Goal: Information Seeking & Learning: Check status

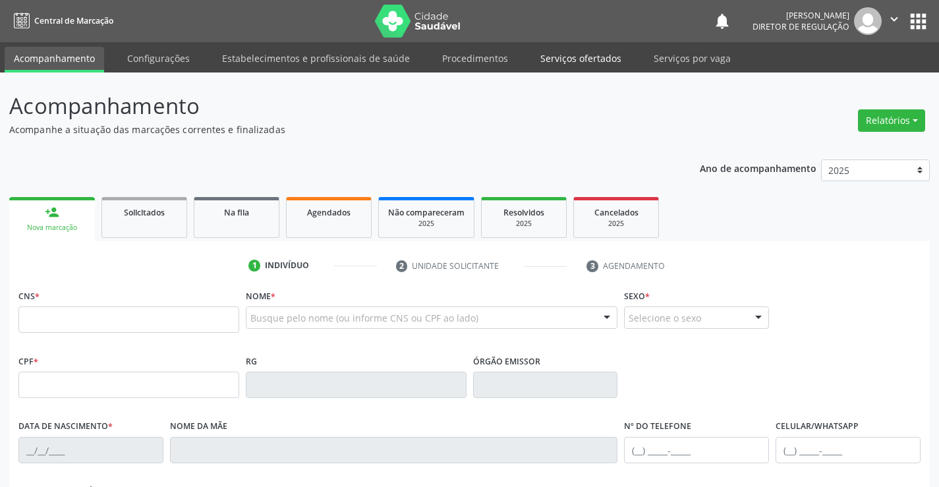
click at [582, 66] on link "Serviços ofertados" at bounding box center [580, 58] width 99 height 23
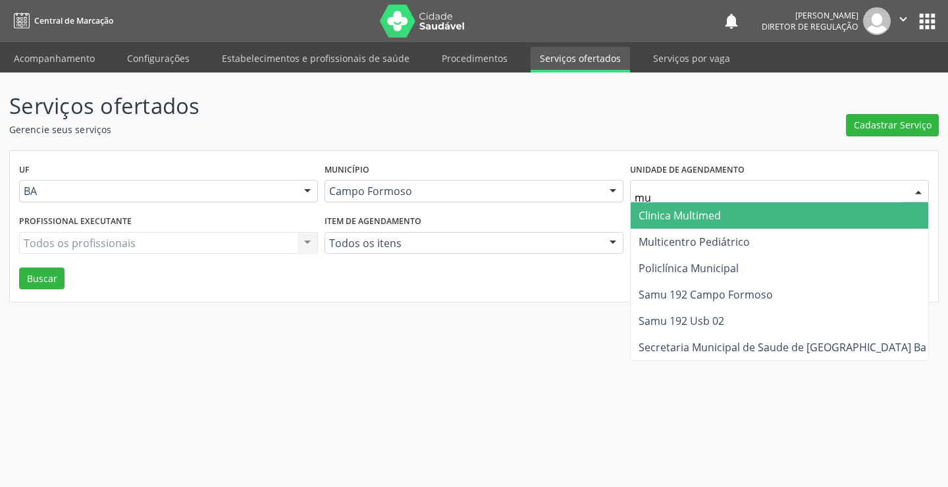
type input "mul"
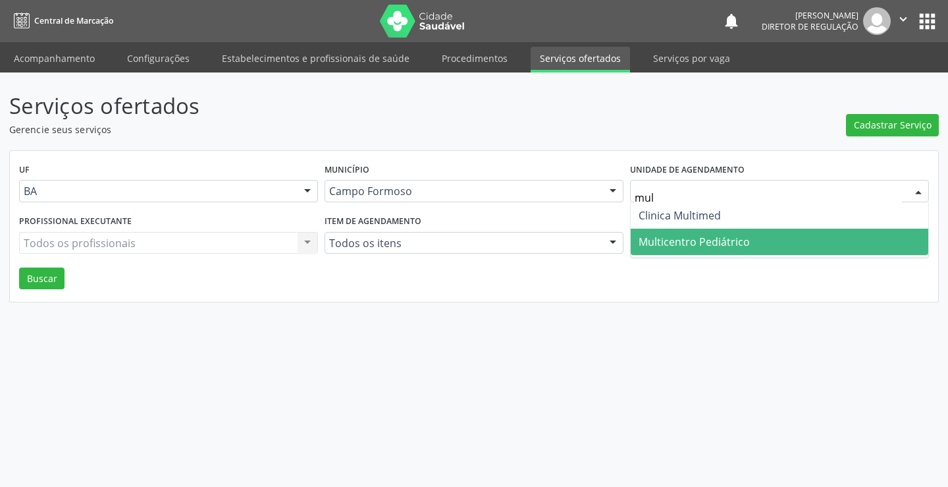
click at [674, 236] on span "Multicentro Pediátrico" at bounding box center [694, 241] width 111 height 14
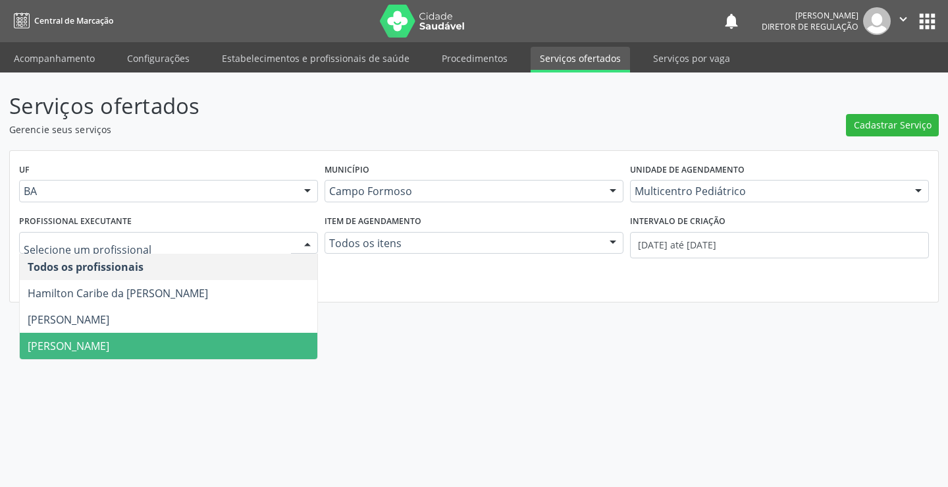
click at [109, 353] on span "Maria Ubaldina Silva Calixto Sobreira" at bounding box center [69, 346] width 82 height 14
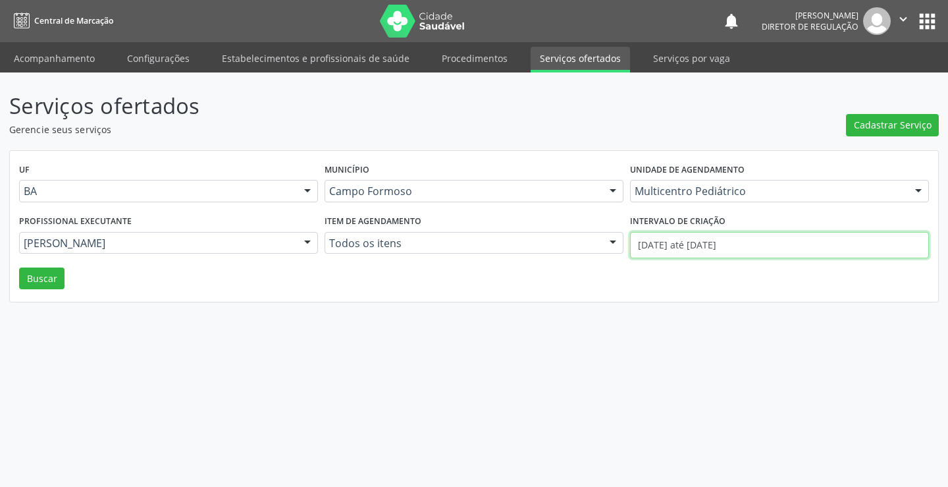
click at [690, 244] on input "01/08/2025 até 28/08/2025" at bounding box center [779, 245] width 299 height 26
click at [53, 281] on button "Buscar" at bounding box center [41, 278] width 45 height 22
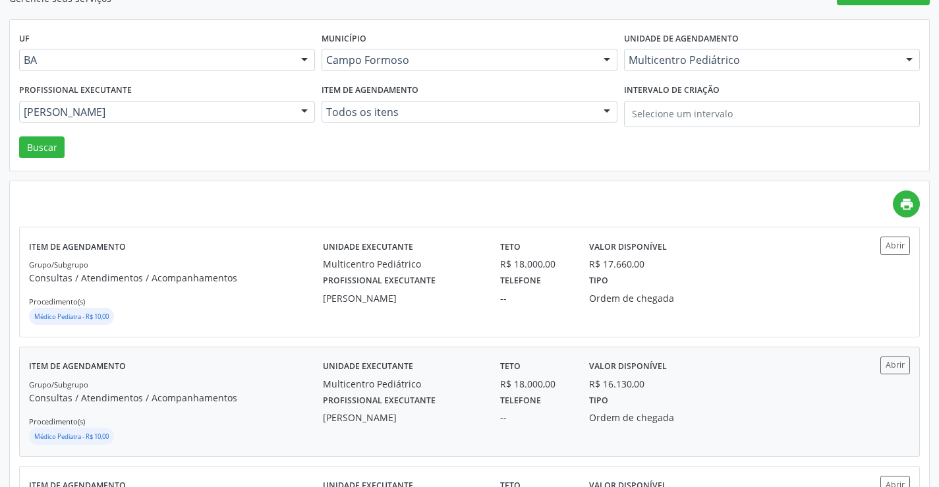
scroll to position [132, 0]
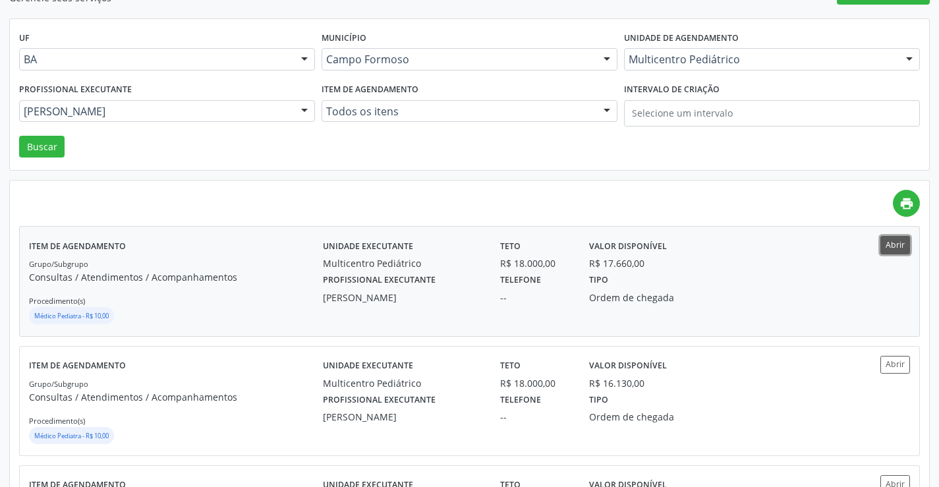
click at [896, 250] on button "Abrir" at bounding box center [895, 245] width 30 height 18
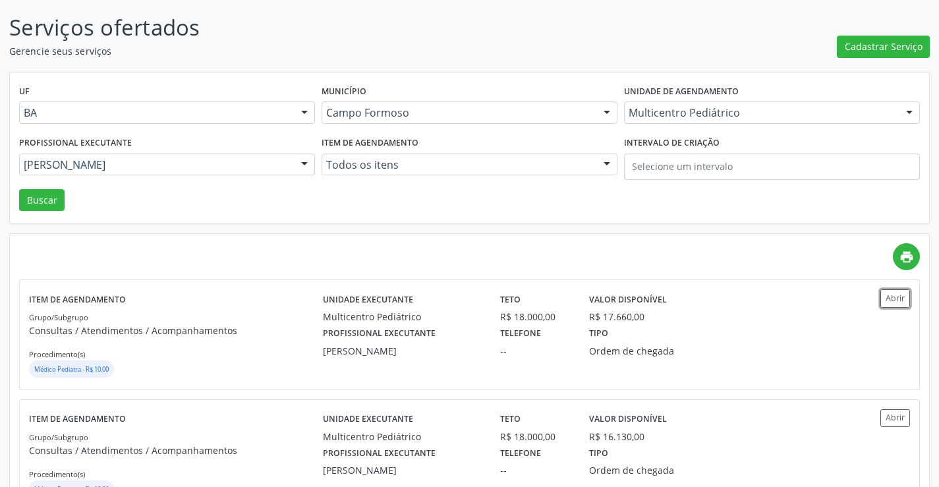
scroll to position [0, 0]
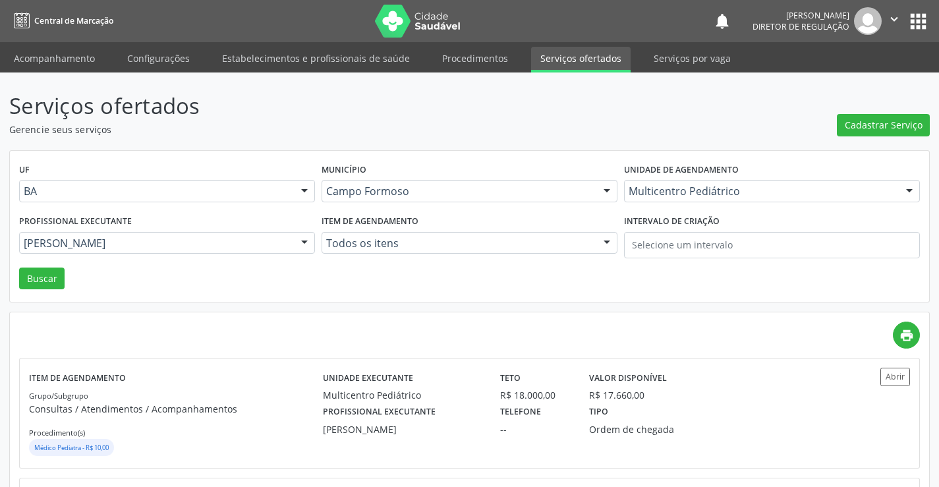
click at [663, 200] on div "Multicentro Pediátrico" at bounding box center [772, 191] width 296 height 22
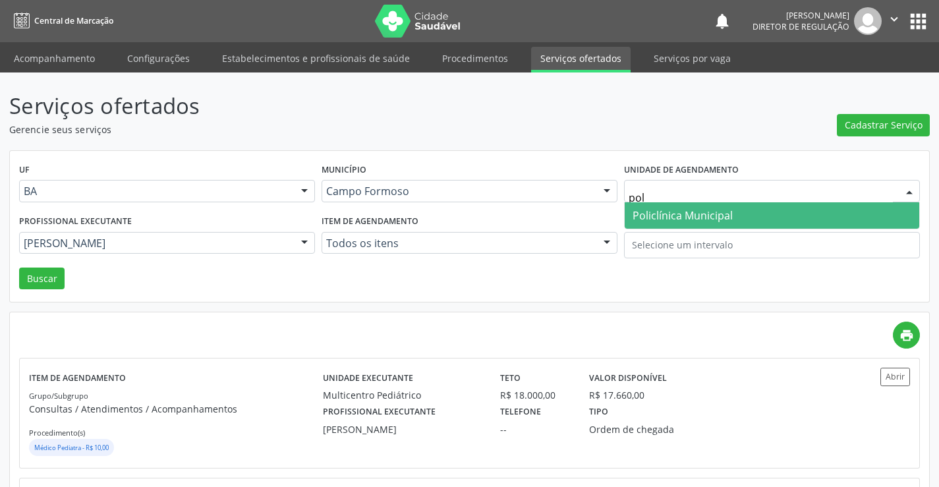
type input "poli"
click at [652, 229] on div "Policlínica Municipal Nenhum resultado encontrado para: " poli " Não há nenhuma…" at bounding box center [772, 215] width 296 height 27
click at [657, 214] on span "Policlínica Municipal" at bounding box center [682, 215] width 100 height 14
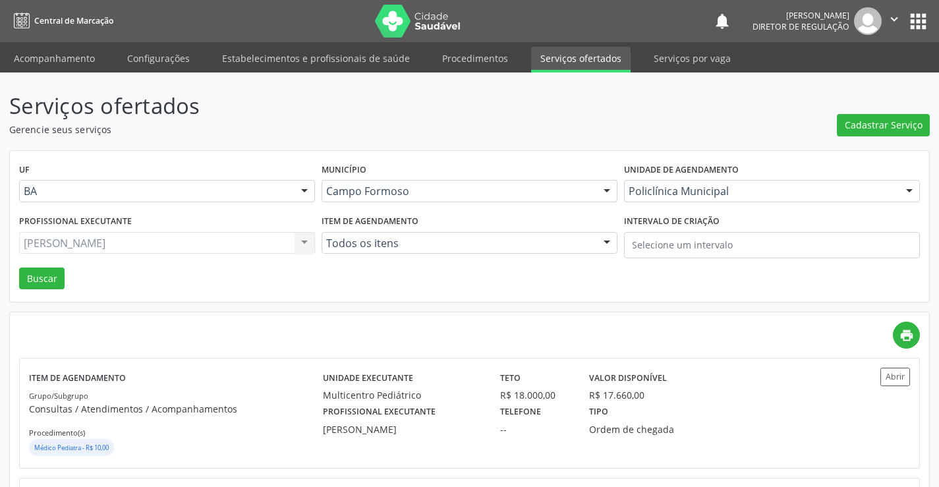
click at [168, 247] on div "Maria Ubaldina Silva Calixto Sobreira Todos os profissionais Hamilton Caribe da…" at bounding box center [167, 243] width 296 height 22
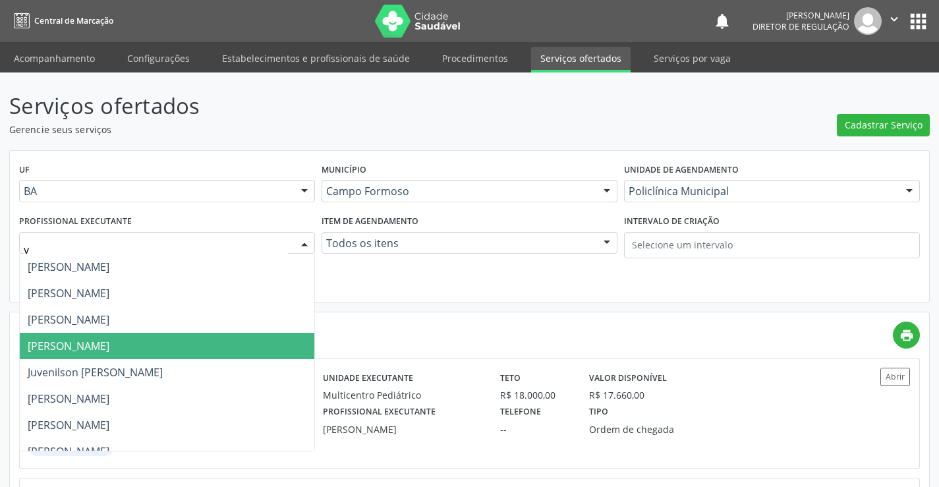
type input "va"
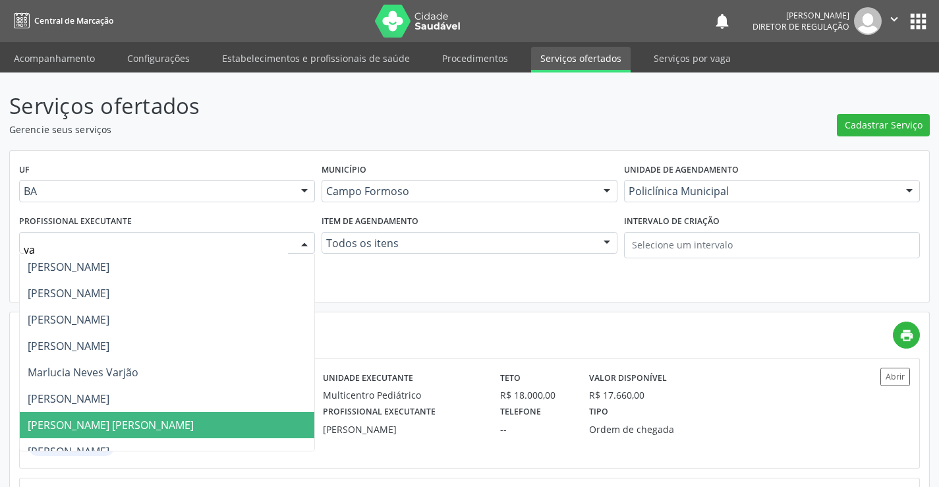
scroll to position [40, 0]
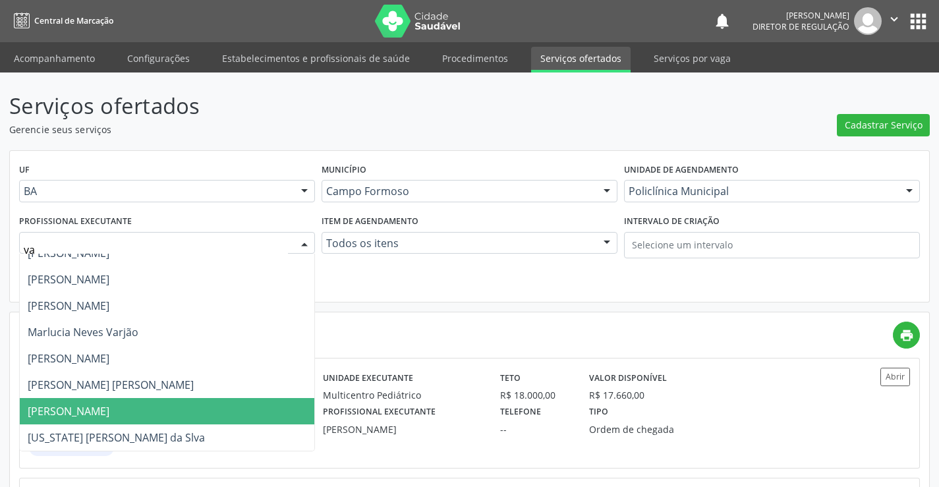
click at [109, 407] on span "Vanessa de Queiroz Lustiago Monteiro" at bounding box center [69, 411] width 82 height 14
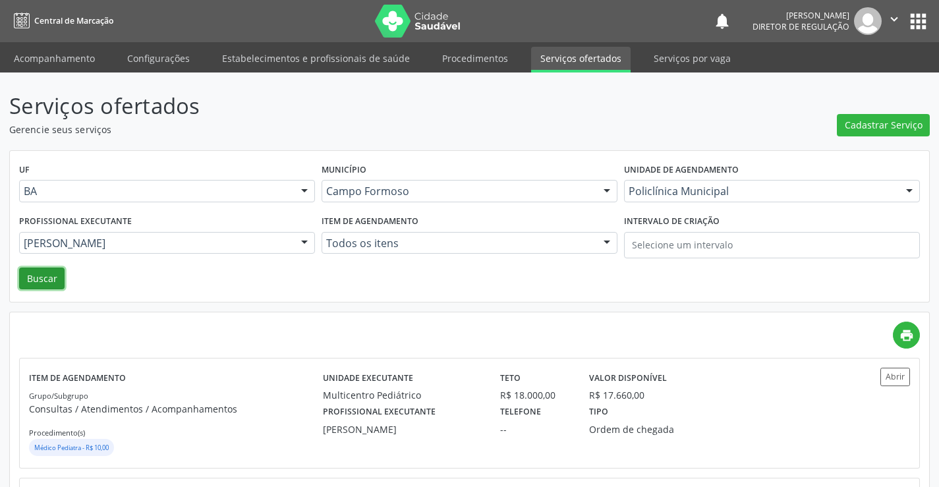
click at [45, 283] on button "Buscar" at bounding box center [41, 278] width 45 height 22
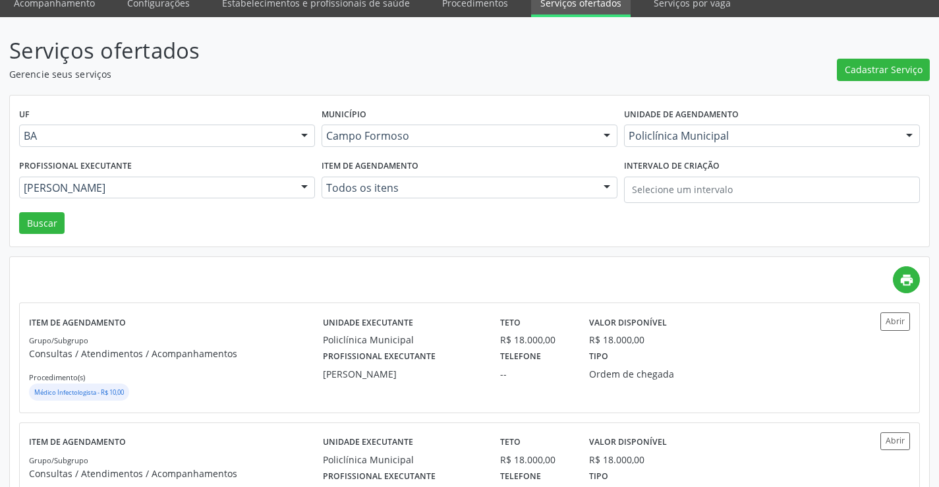
scroll to position [132, 0]
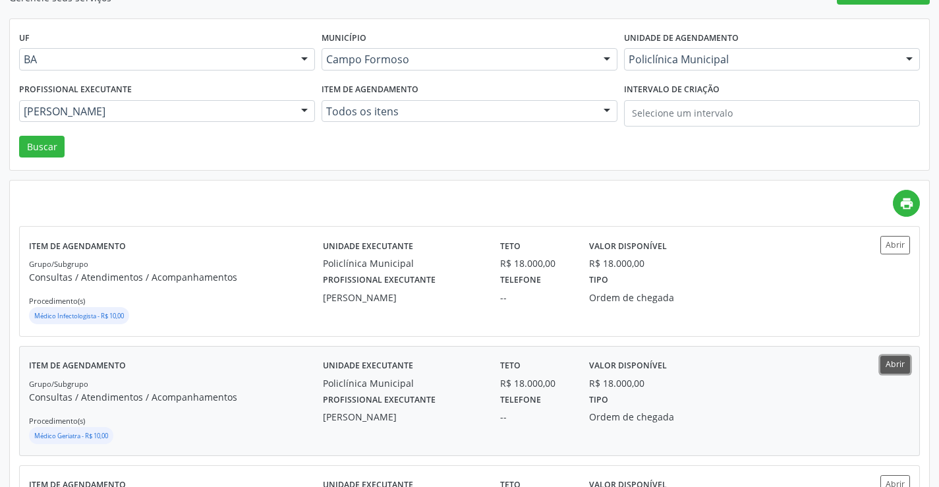
click at [900, 359] on button "Abrir" at bounding box center [895, 365] width 30 height 18
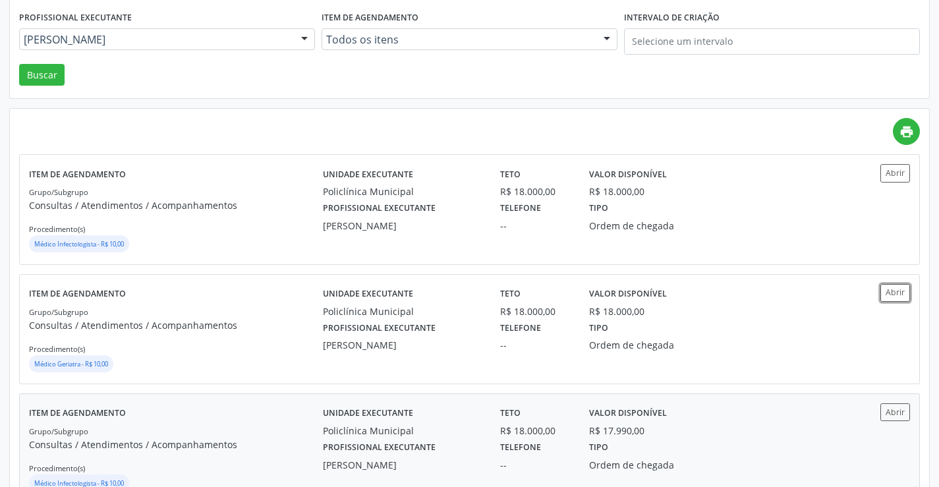
scroll to position [329, 0]
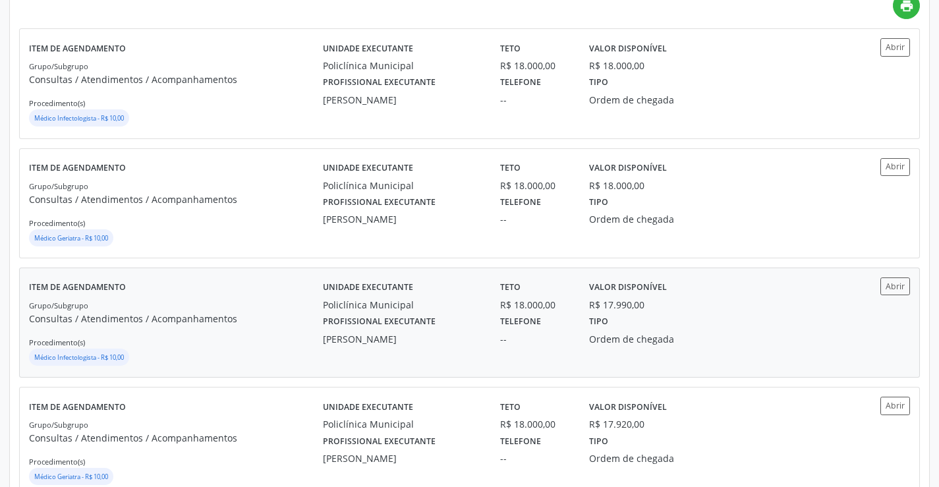
click at [732, 320] on div "Profissional executante Vanessa de Queiroz Lustiago Monteiro Telefone -- Tipo O…" at bounding box center [580, 329] width 532 height 34
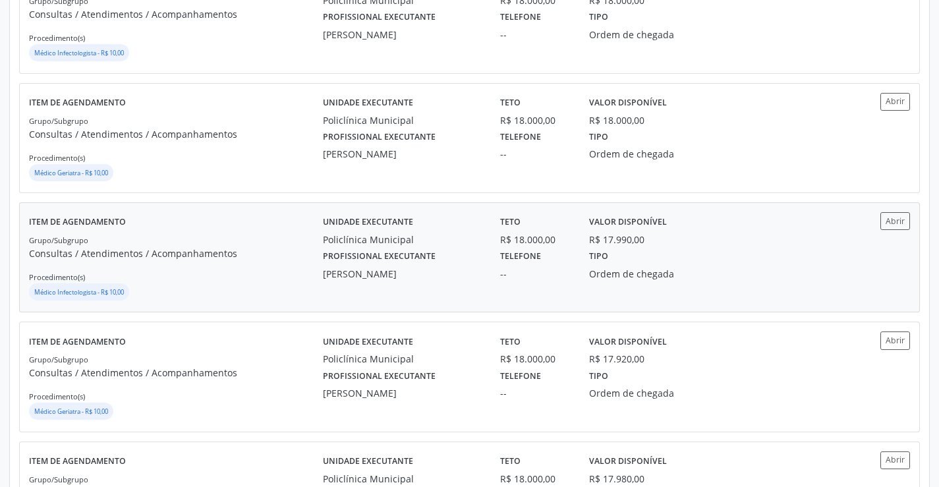
scroll to position [395, 0]
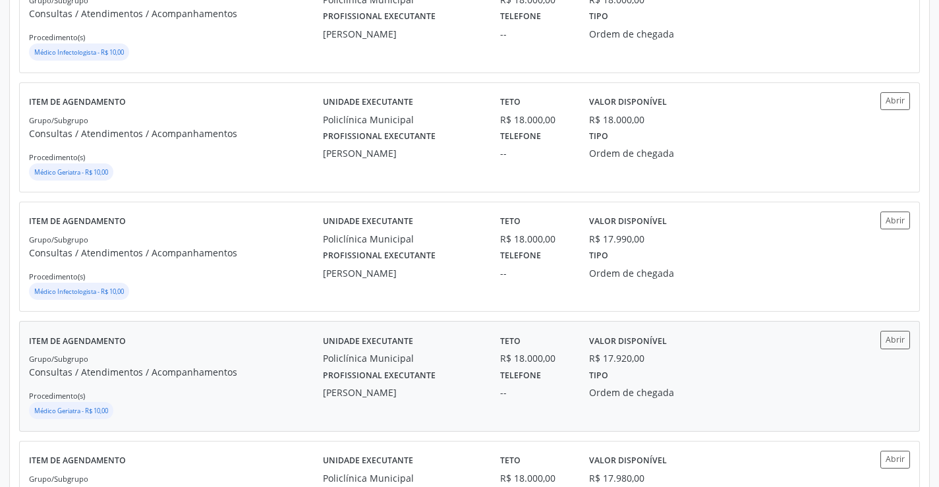
click at [779, 362] on div "Unidade executante Policlínica Municipal Teto R$ 18.000,00 Valor disponível R$ …" at bounding box center [580, 348] width 532 height 34
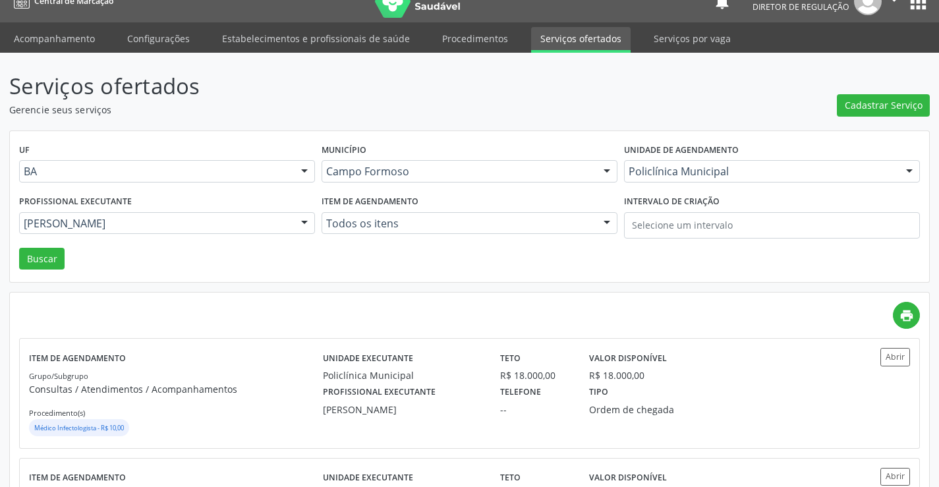
scroll to position [0, 0]
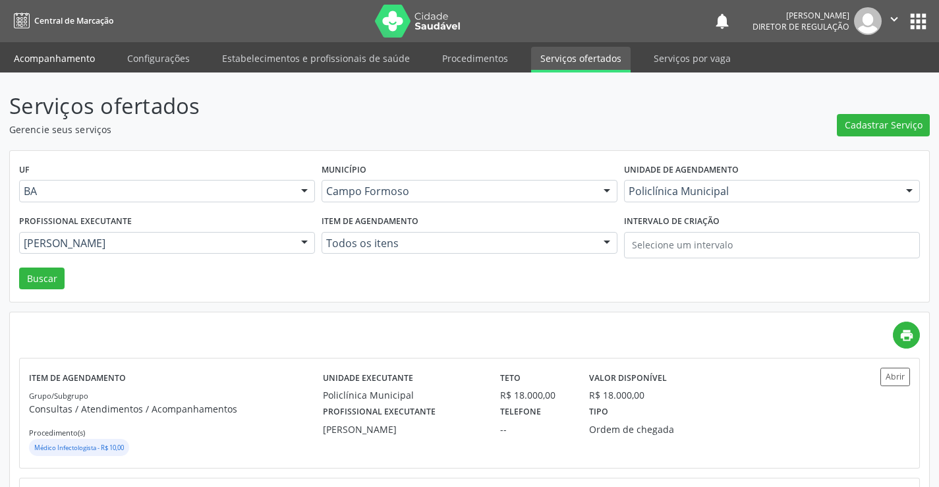
click at [36, 54] on link "Acompanhamento" at bounding box center [54, 58] width 99 height 23
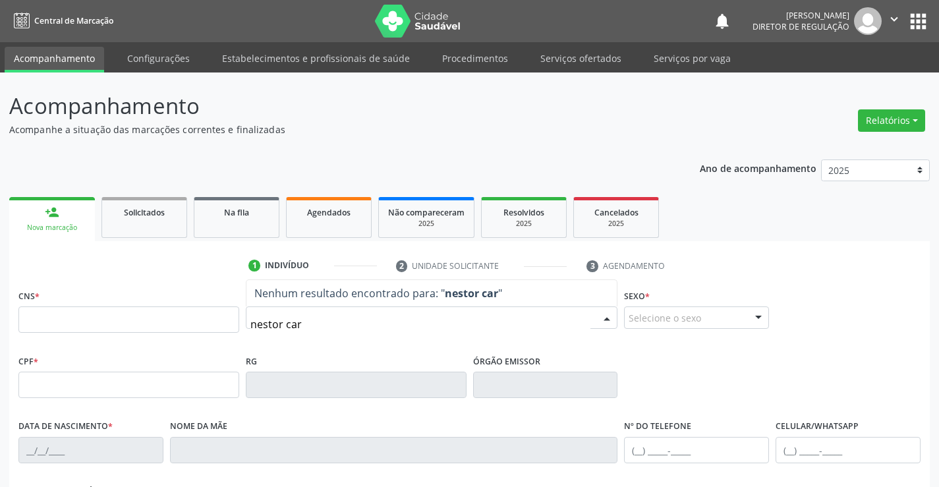
type input "nestor carv"
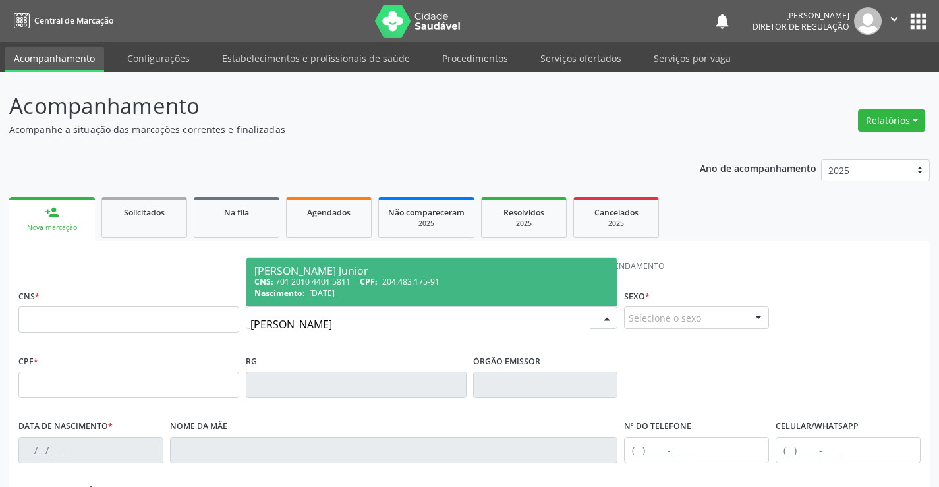
click at [439, 280] on span "204.483.175-91" at bounding box center [410, 281] width 57 height 11
type input "701 2010 4401 5811"
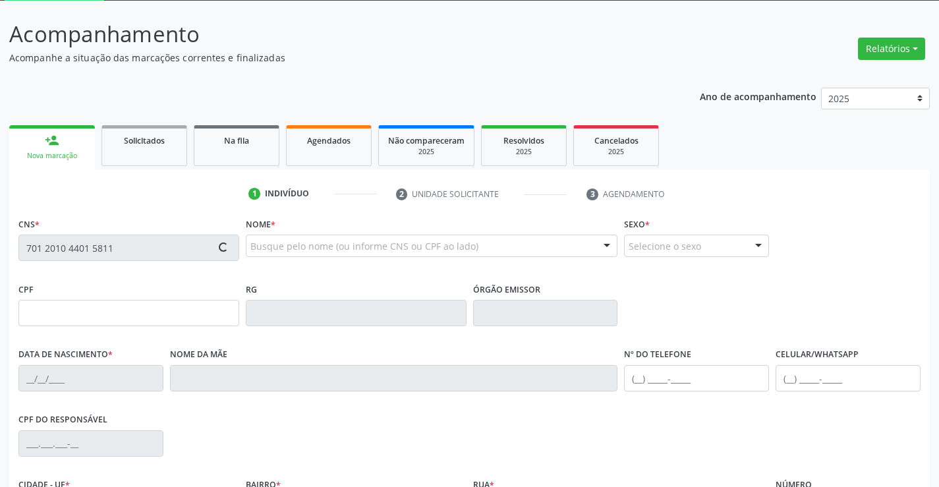
scroll to position [227, 0]
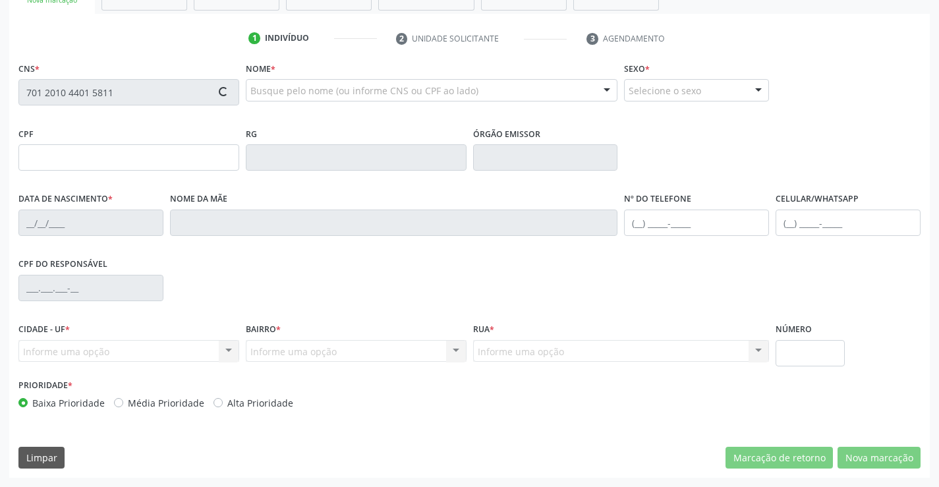
type input "204.483.175-91"
type input "262772477"
type input "05/04/1961"
type input "(74) 99192-9885"
type input "86"
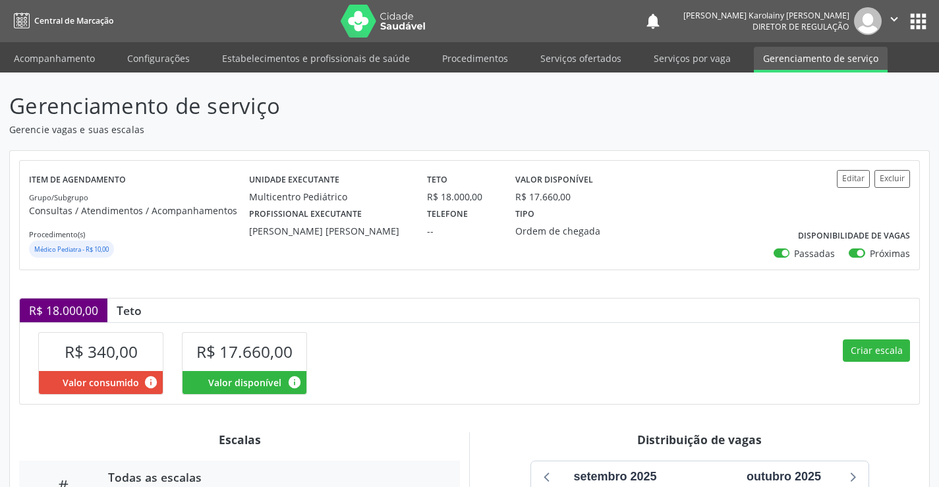
scroll to position [257, 0]
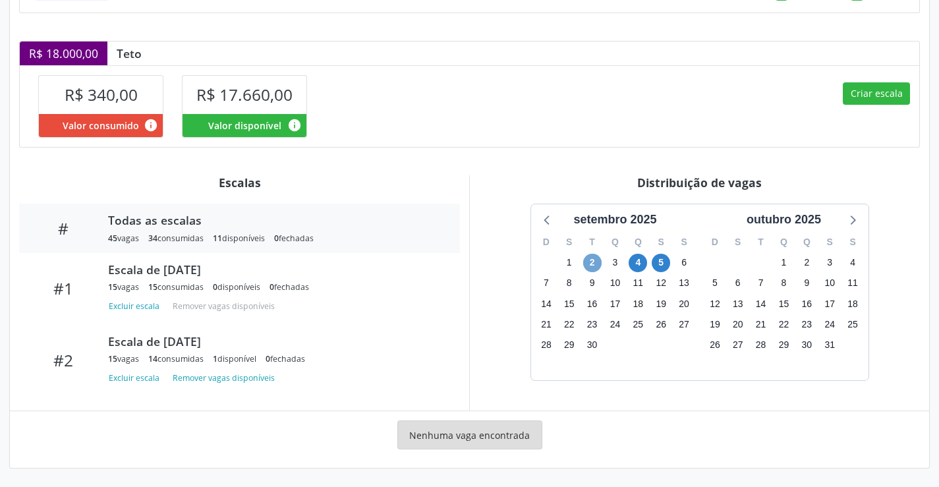
click at [596, 264] on span "2" at bounding box center [592, 263] width 18 height 18
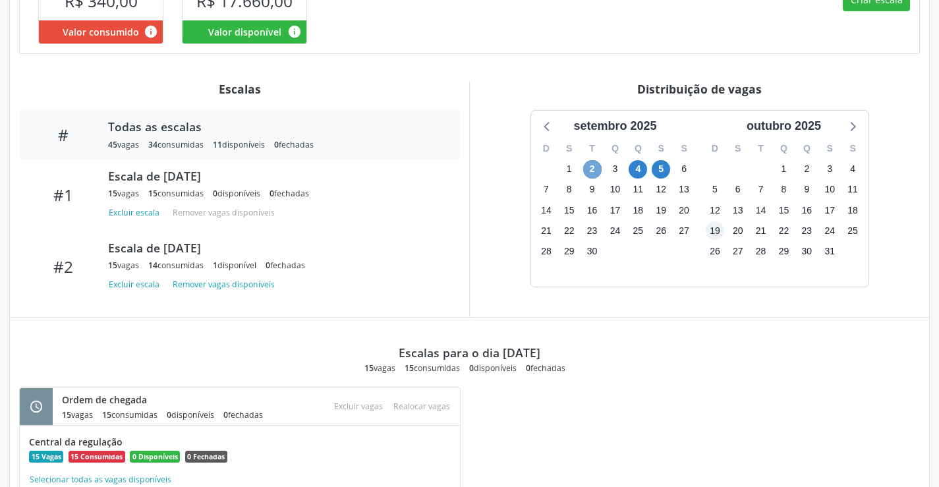
scroll to position [330, 0]
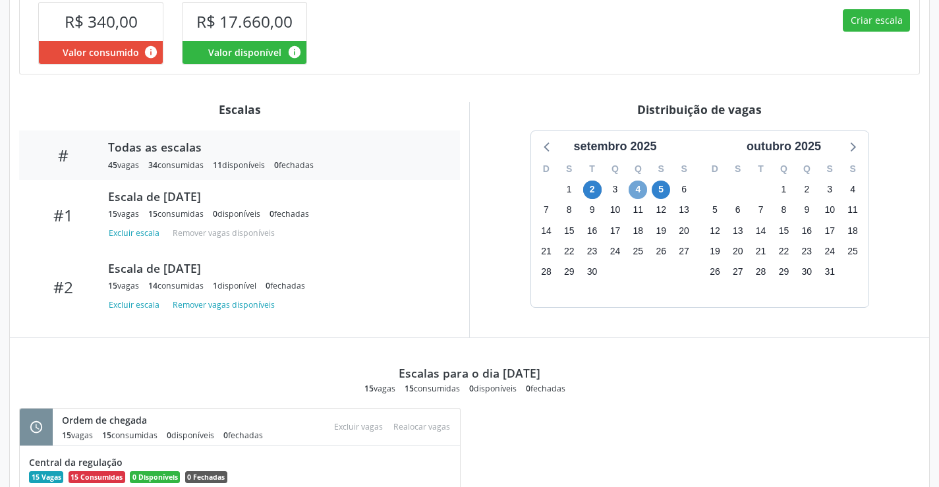
click at [638, 188] on span "4" at bounding box center [637, 189] width 18 height 18
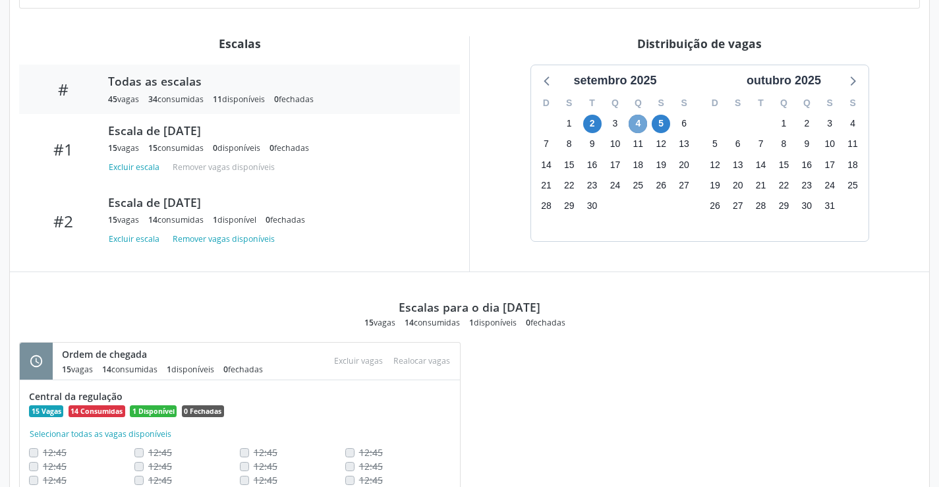
scroll to position [462, 0]
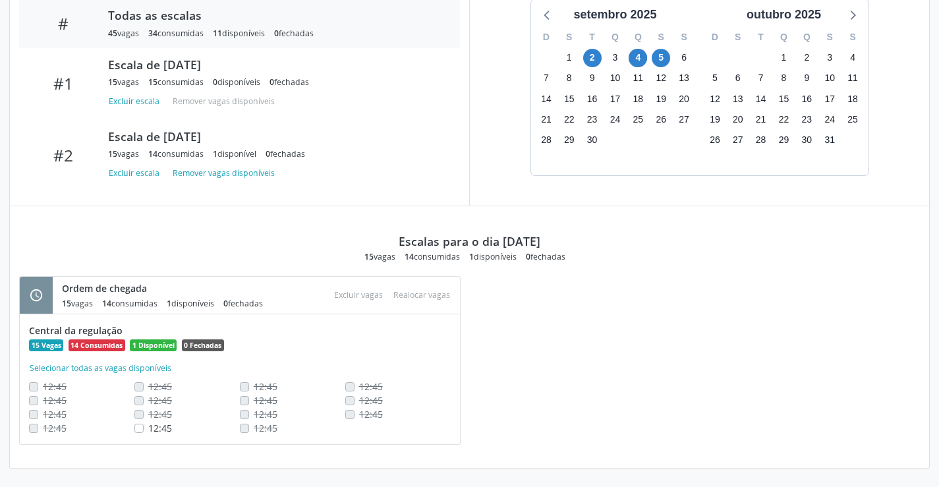
click at [669, 66] on div "5" at bounding box center [660, 57] width 18 height 20
click at [661, 67] on span "5" at bounding box center [660, 58] width 18 height 18
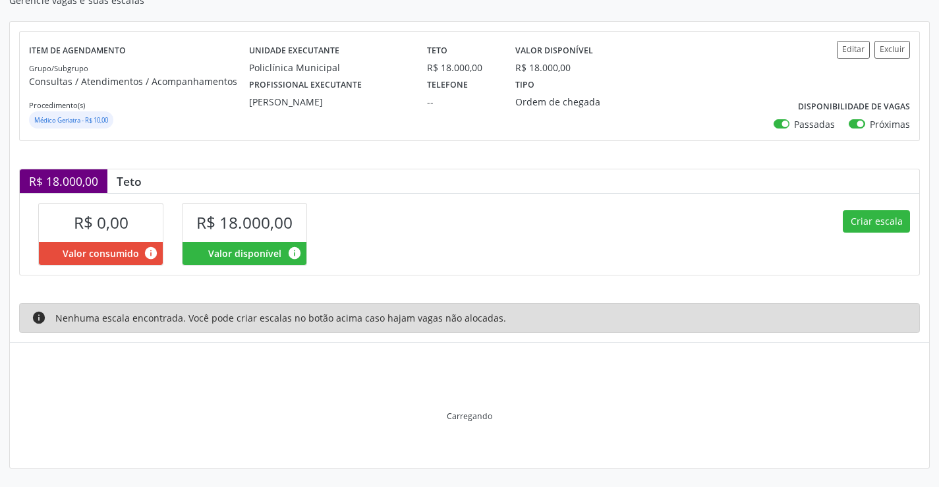
scroll to position [65, 0]
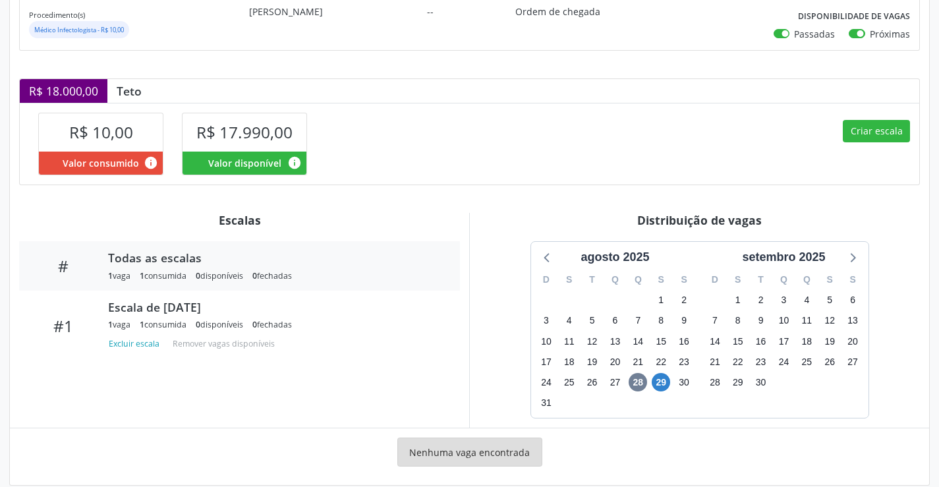
scroll to position [236, 0]
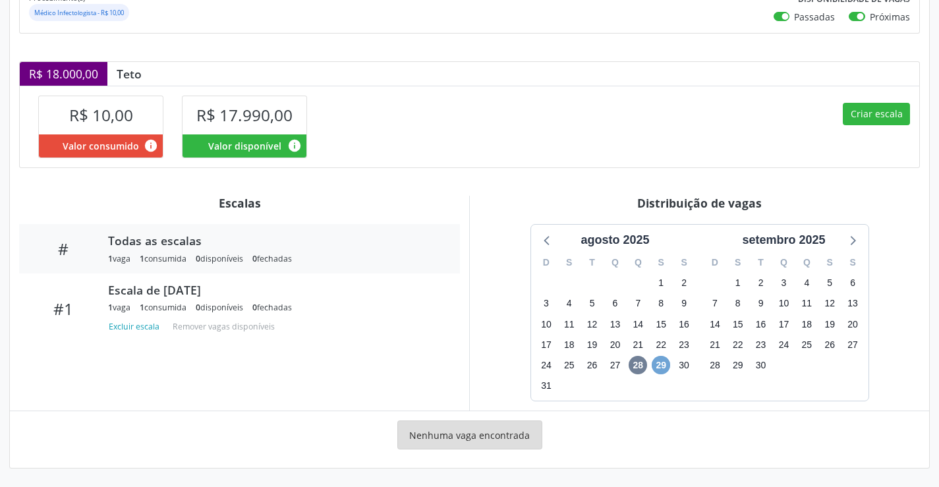
click at [663, 360] on span "29" at bounding box center [660, 365] width 18 height 18
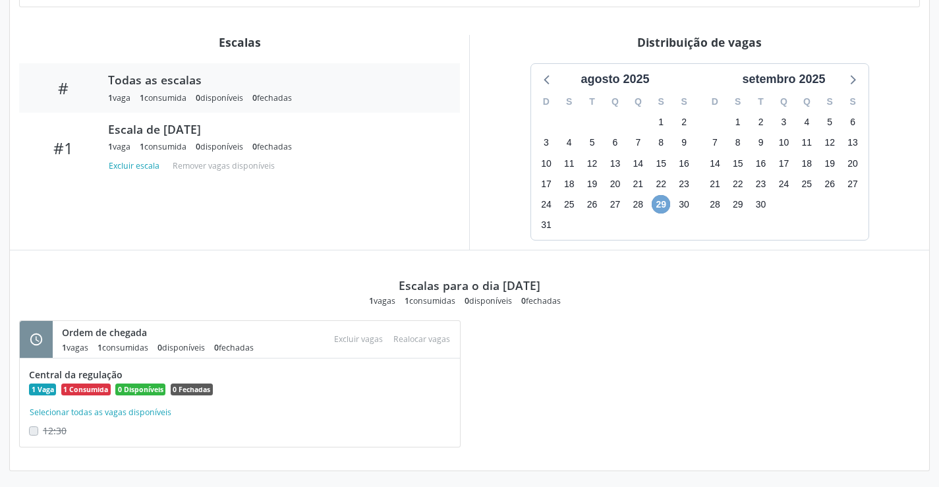
scroll to position [400, 0]
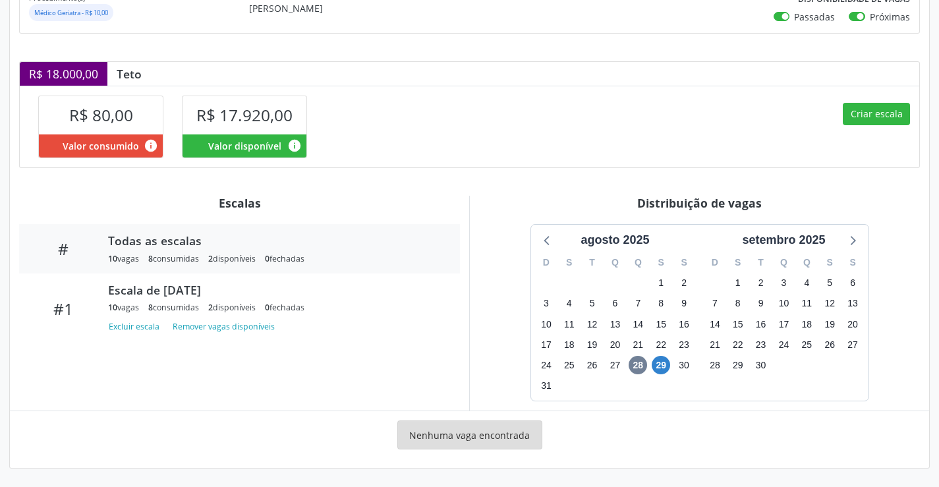
scroll to position [236, 0]
click at [665, 365] on span "29" at bounding box center [660, 365] width 18 height 18
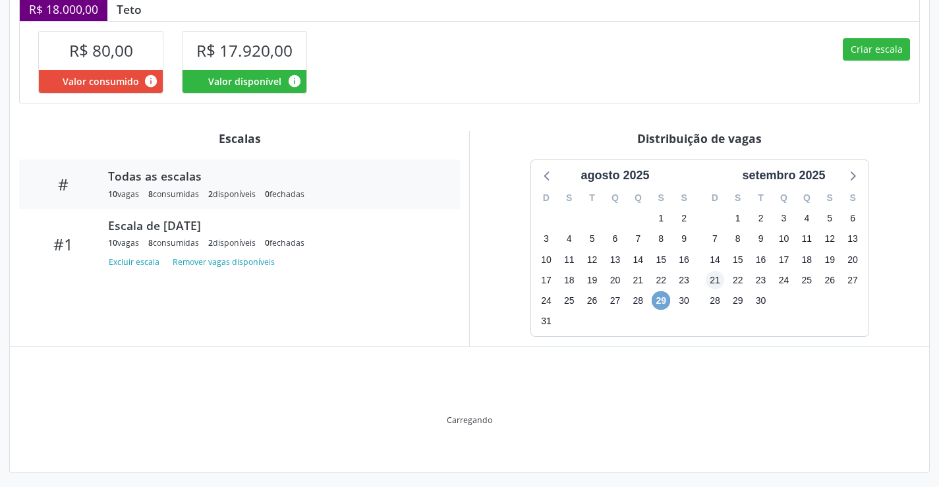
scroll to position [305, 0]
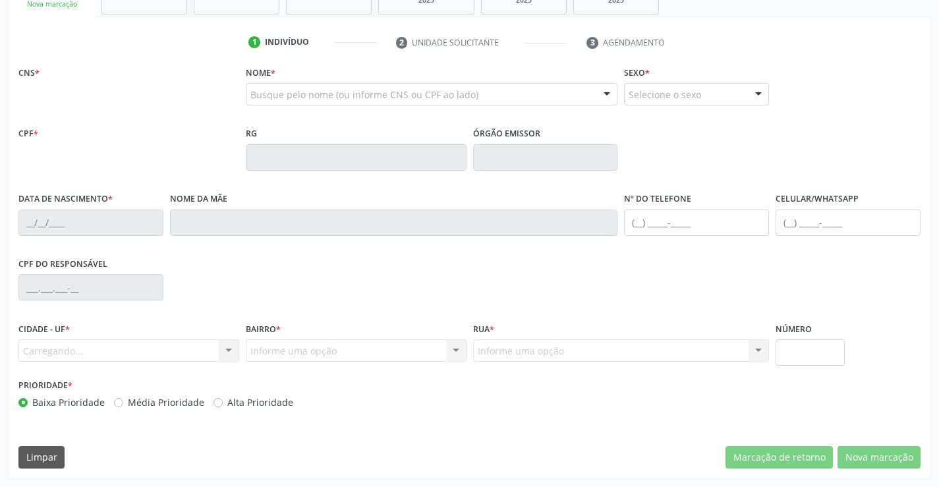
scroll to position [227, 0]
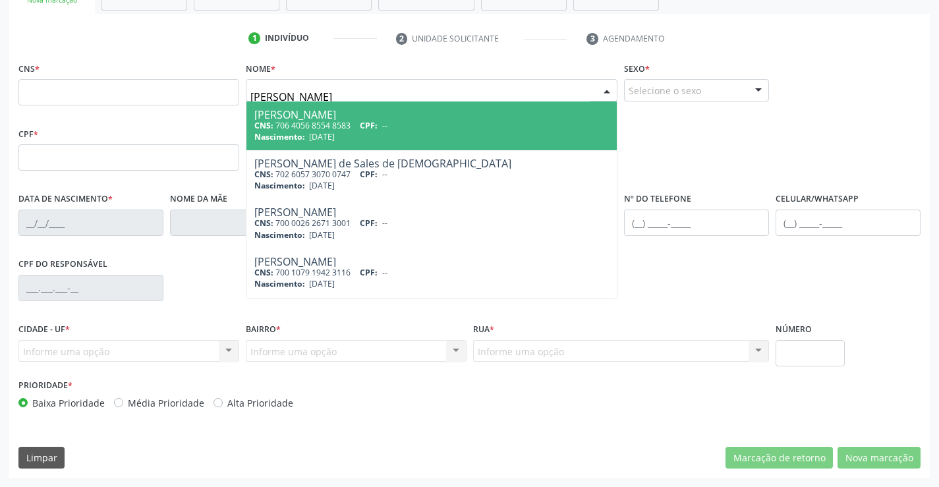
type input "[PERSON_NAME]"
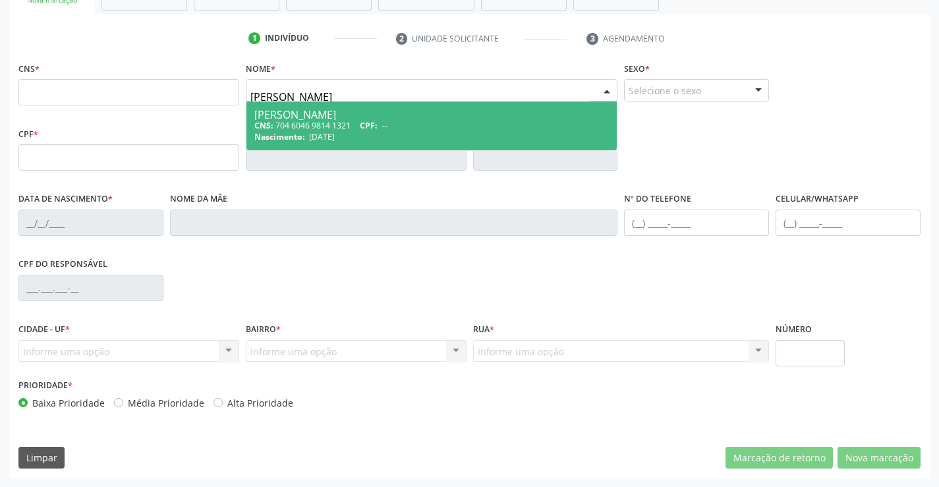
click at [346, 121] on div "CNS: 704 6046 9814 1321 CPF: --" at bounding box center [431, 125] width 355 height 11
type input "704 6046 9814 1321"
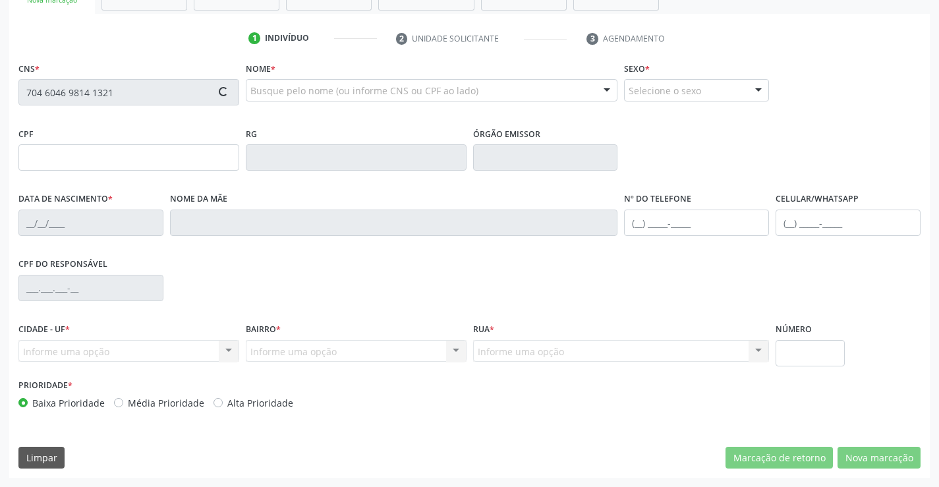
type input "[DATE]"
type input "[PHONE_NUMBER]"
type input "S/N"
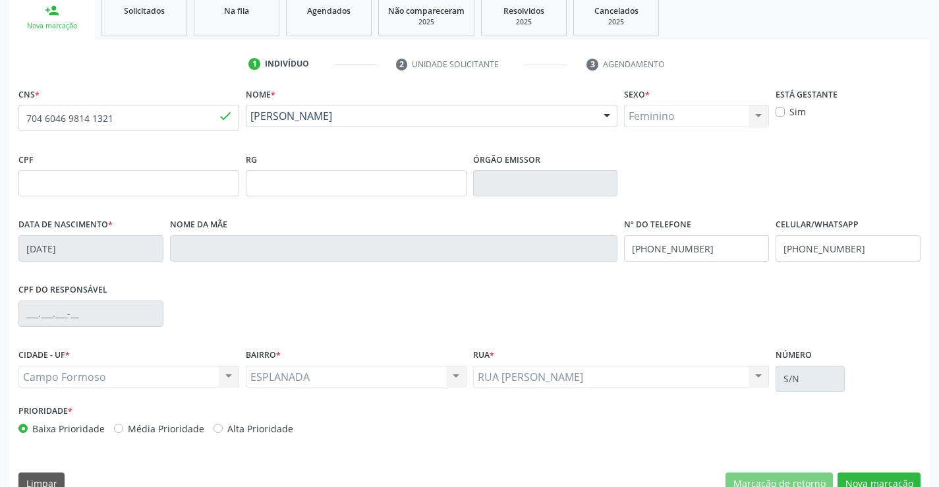
scroll to position [0, 0]
